Goal: Task Accomplishment & Management: Use online tool/utility

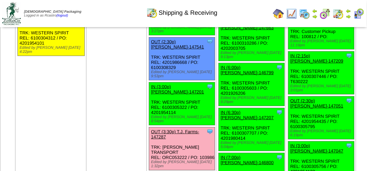
scroll to position [859, 0]
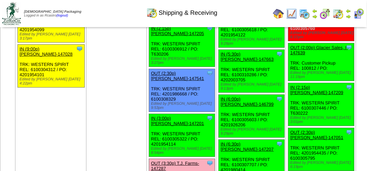
click at [339, 10] on img at bounding box center [338, 13] width 11 height 11
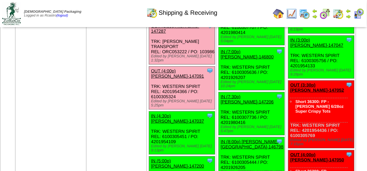
scroll to position [1030, 0]
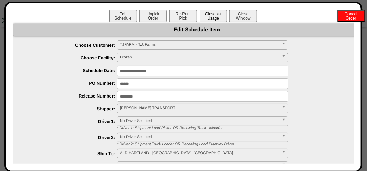
click at [213, 16] on button "Closeout Usage" at bounding box center [213, 16] width 27 height 12
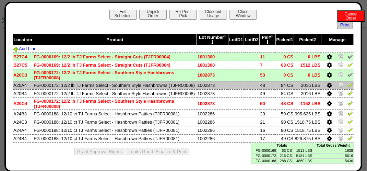
scroll to position [10, 0]
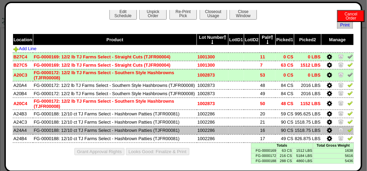
click at [348, 132] on img at bounding box center [350, 129] width 5 height 5
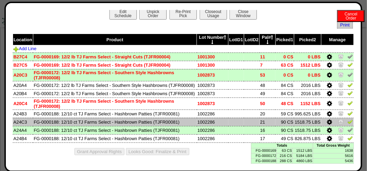
click at [348, 123] on img at bounding box center [350, 121] width 5 height 5
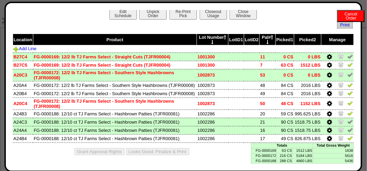
click at [345, 144] on td "Total Gross Weight" at bounding box center [333, 145] width 41 height 5
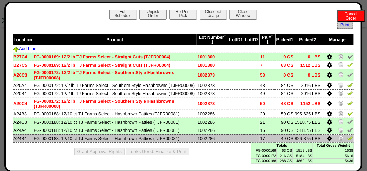
click at [348, 141] on link at bounding box center [350, 139] width 5 height 5
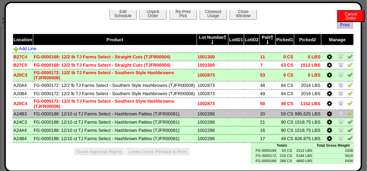
click at [348, 114] on img at bounding box center [350, 113] width 5 height 5
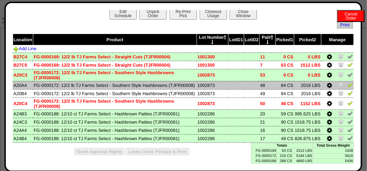
click at [348, 82] on img at bounding box center [350, 84] width 5 height 5
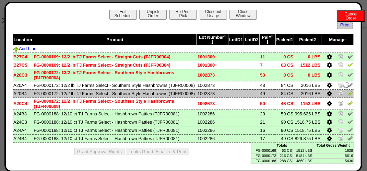
click at [348, 90] on img at bounding box center [350, 92] width 5 height 5
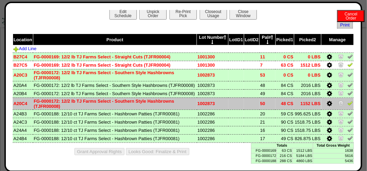
click at [348, 103] on img at bounding box center [350, 102] width 5 height 5
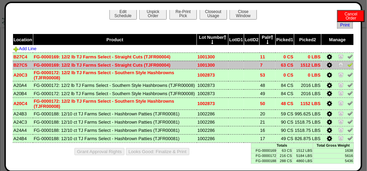
click at [348, 62] on img at bounding box center [350, 64] width 5 height 5
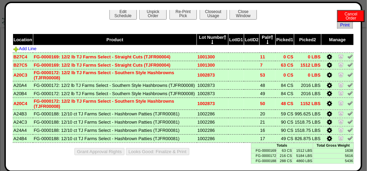
scroll to position [0, 0]
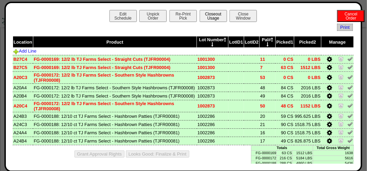
click at [207, 15] on button "Closeout Usage" at bounding box center [213, 16] width 27 height 12
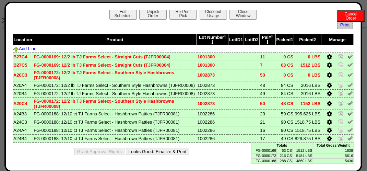
scroll to position [10, 0]
drag, startPoint x: 153, startPoint y: 149, endPoint x: 225, endPoint y: 62, distance: 112.7
click at [153, 149] on button "Looks Good: Finalize & Print" at bounding box center [158, 151] width 64 height 7
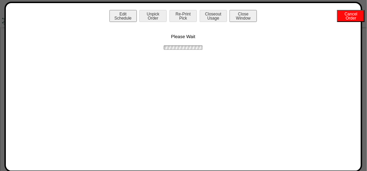
scroll to position [0, 0]
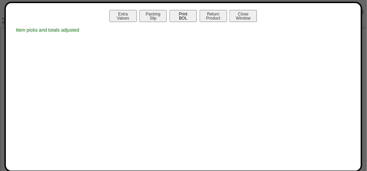
click at [189, 16] on button "Print BOL" at bounding box center [183, 16] width 27 height 12
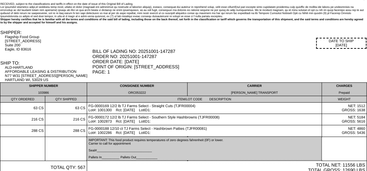
scroll to position [34, 0]
